Goal: Task Accomplishment & Management: Use online tool/utility

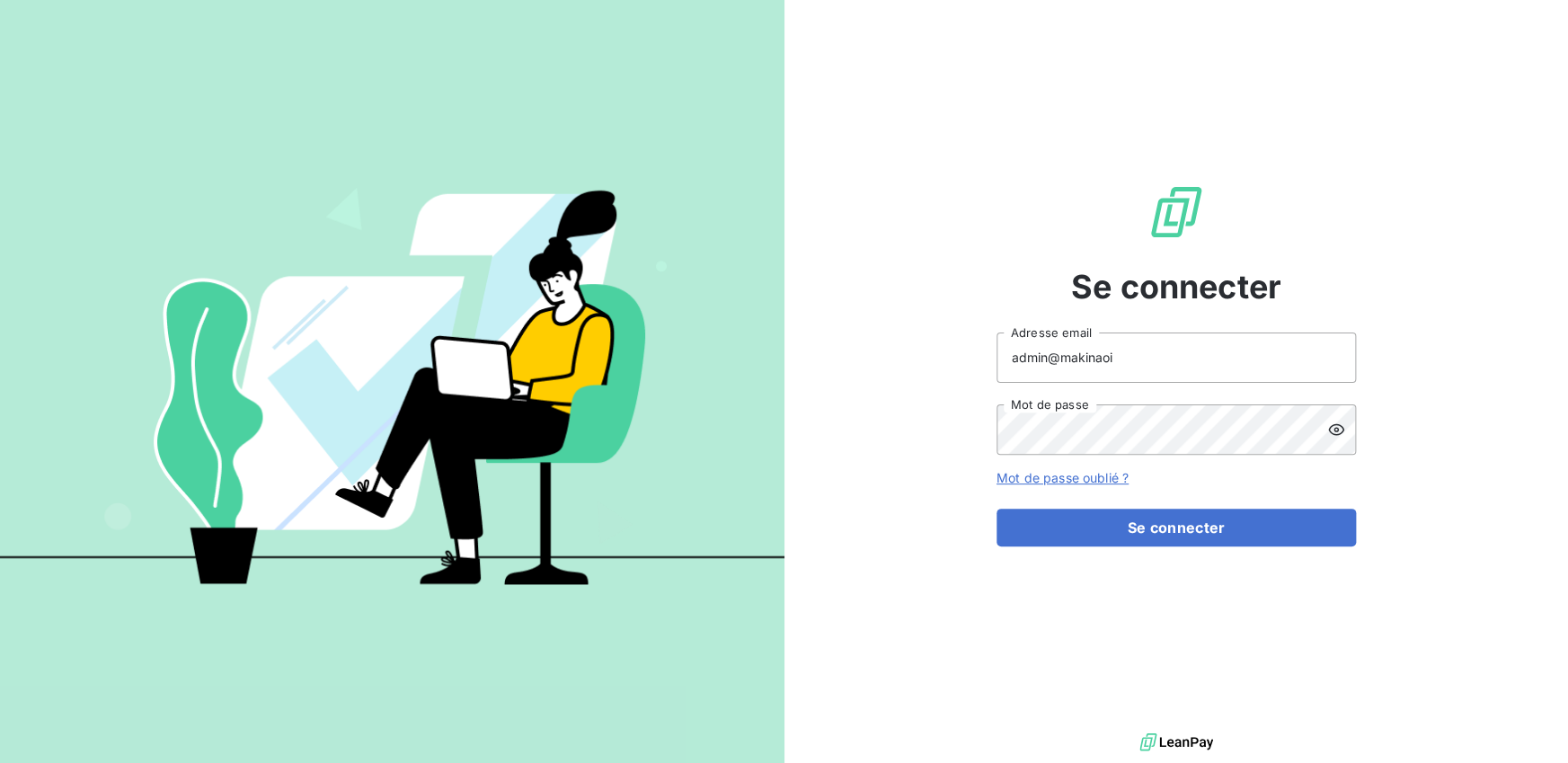
click at [1145, 364] on input "admin@makinaoi" at bounding box center [1176, 358] width 359 height 50
type input "admin@graitecromania"
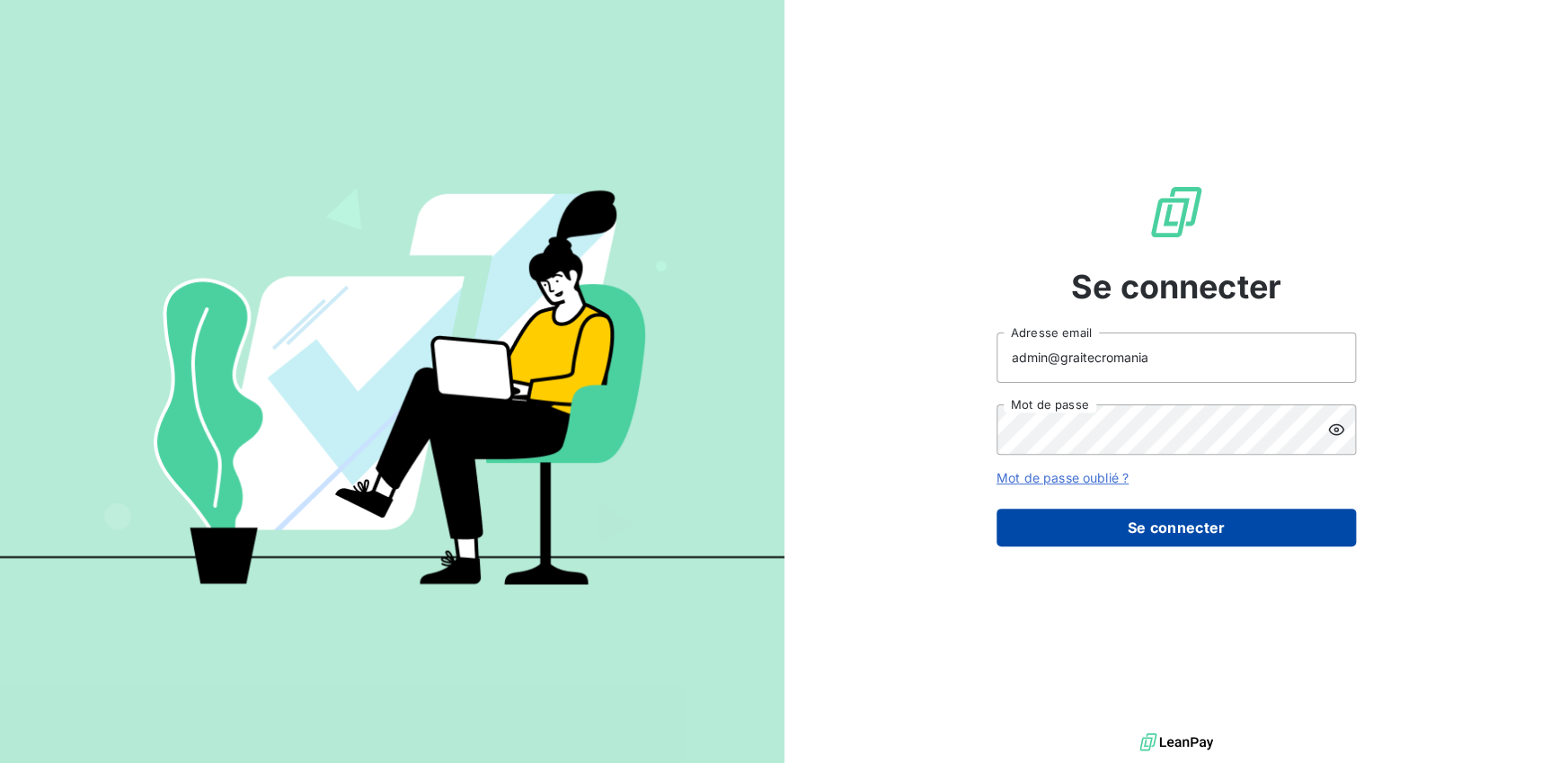
click at [1147, 528] on button "Se connecter" at bounding box center [1176, 527] width 359 height 38
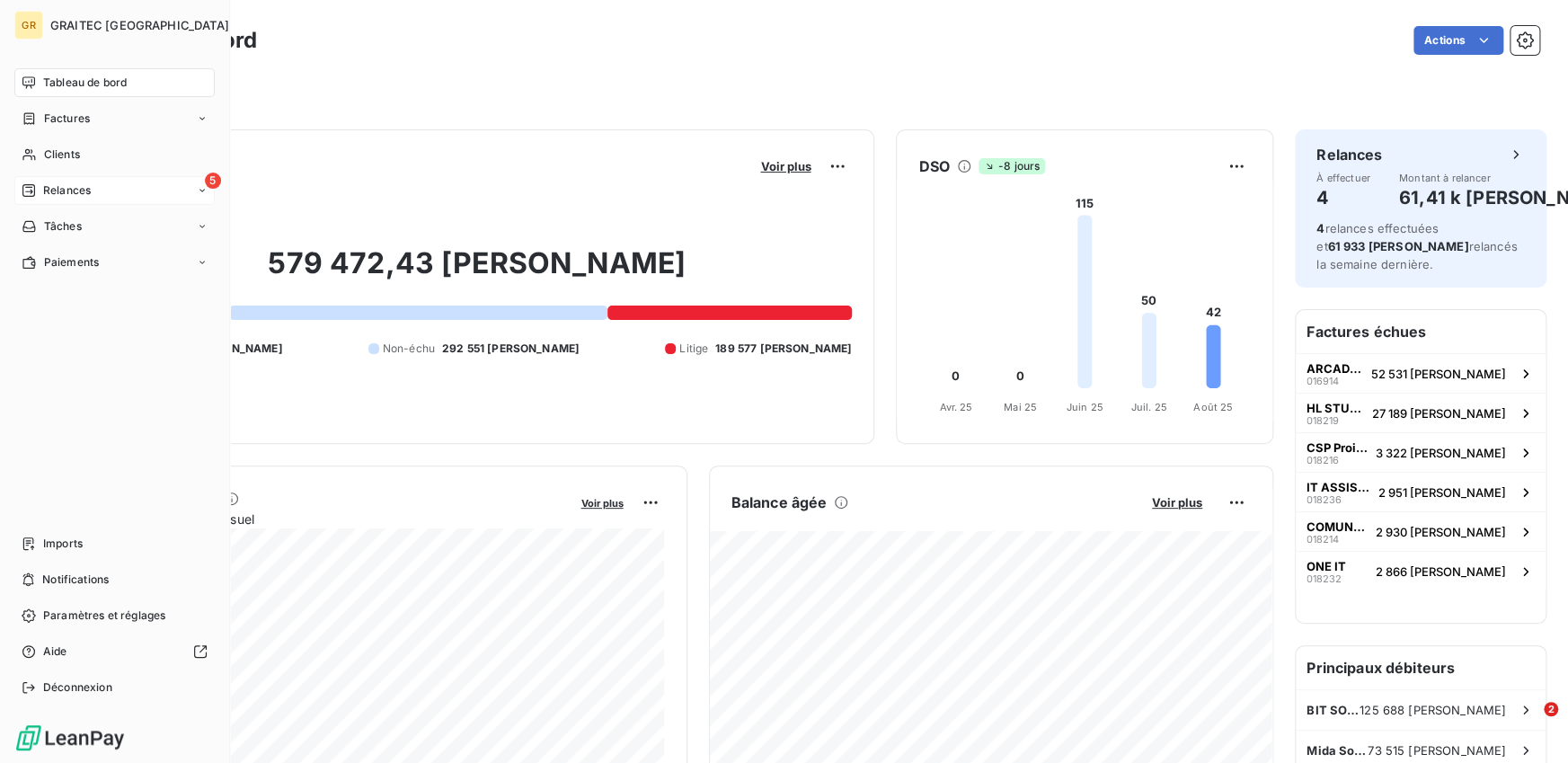
click at [39, 183] on div "Relances" at bounding box center [56, 191] width 69 height 17
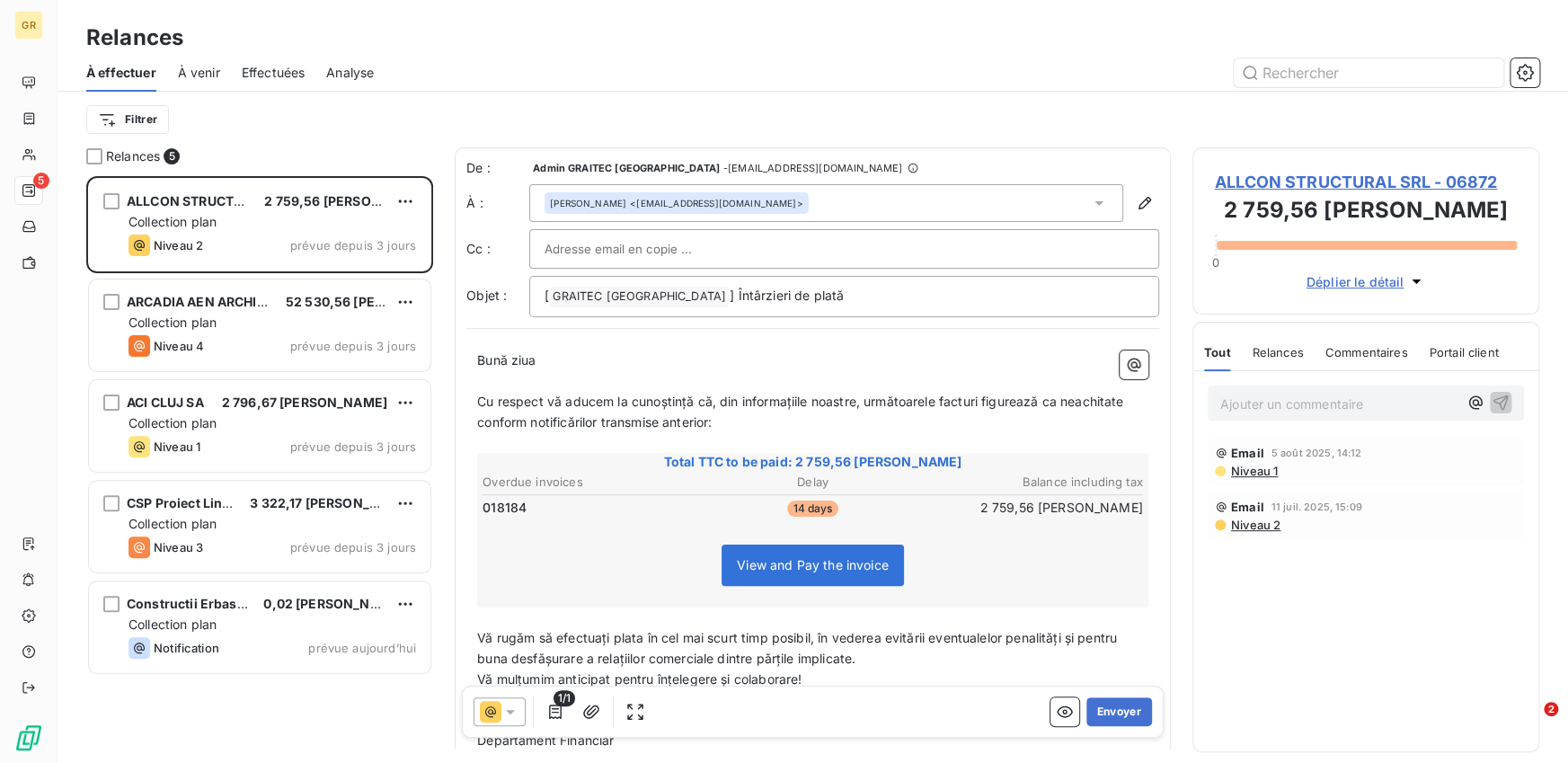
click at [271, 82] on div "Effectuées" at bounding box center [274, 72] width 64 height 38
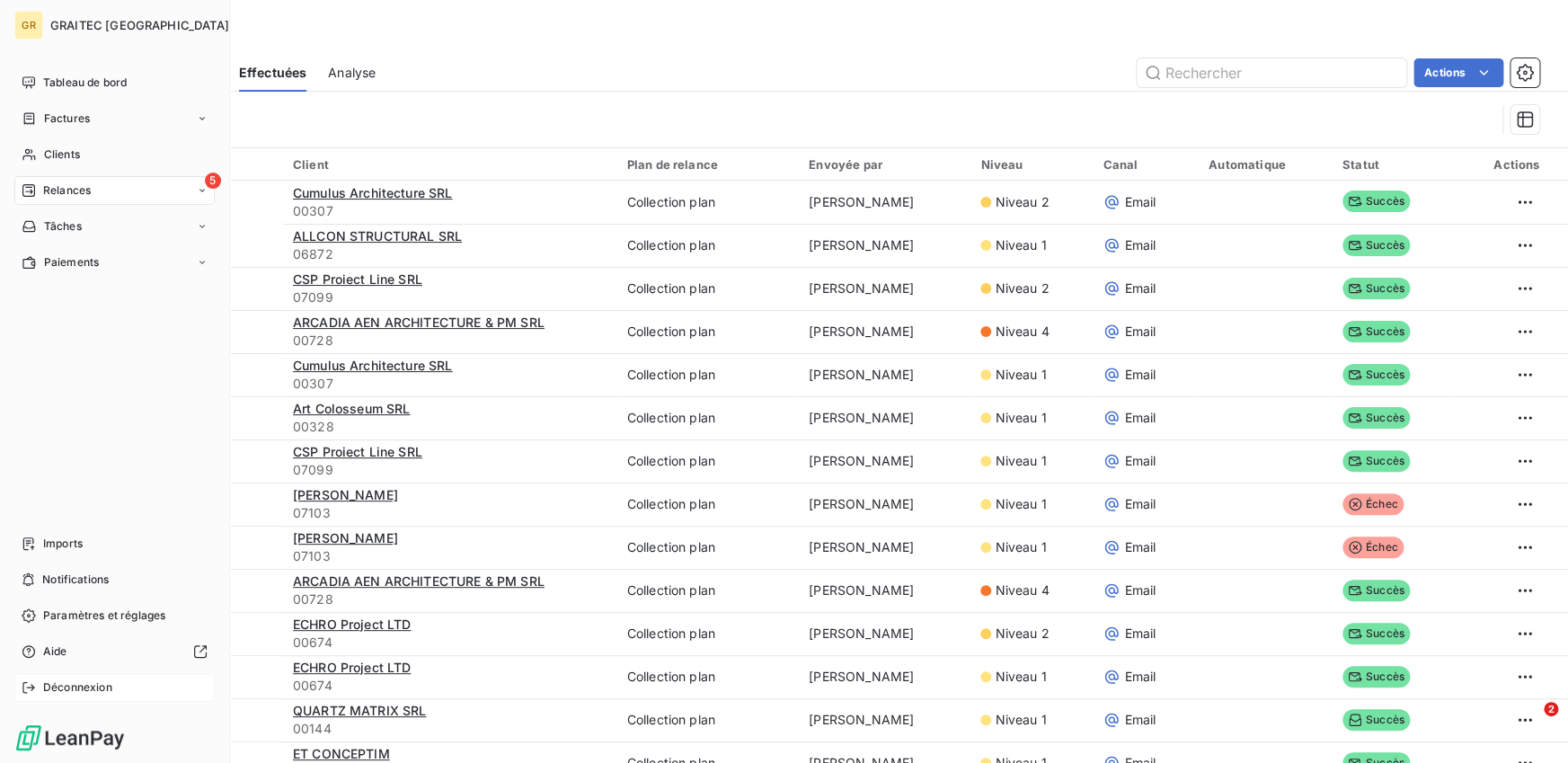
click at [31, 687] on icon at bounding box center [28, 688] width 12 height 11
